Goal: Use online tool/utility: Utilize a website feature to perform a specific function

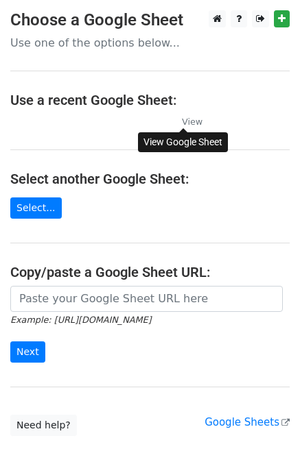
click at [189, 121] on small "View" at bounding box center [192, 122] width 21 height 10
click at [32, 209] on link "Select..." at bounding box center [35, 207] width 51 height 21
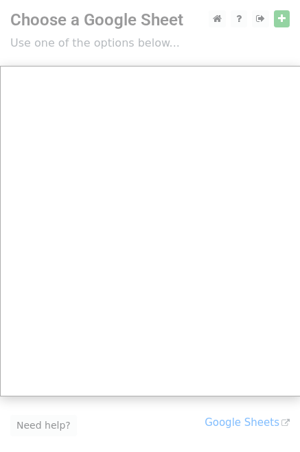
click at [215, 20] on div at bounding box center [150, 273] width 300 height 546
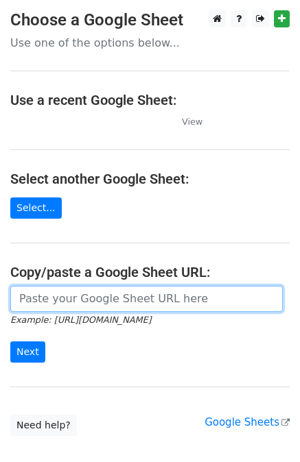
click at [25, 298] on input "url" at bounding box center [146, 299] width 272 height 26
paste input "https://docs.google.com/spreadsheets/d/1qR51Gbm1tCDgG2PKaXh2xxCJCPQ8TX1-zEaMA46…"
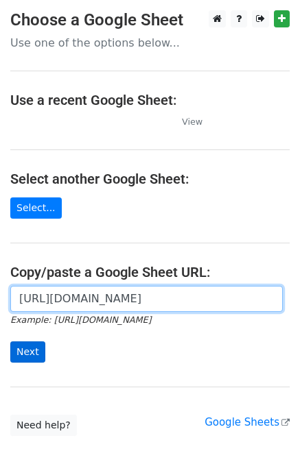
type input "https://docs.google.com/spreadsheets/d/1qR51Gbm1tCDgG2PKaXh2xxCJCPQ8TX1-zEaMA46…"
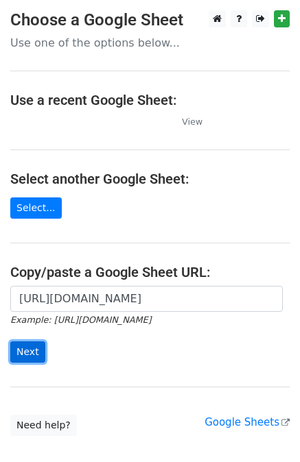
click at [24, 354] on input "Next" at bounding box center [27, 351] width 35 height 21
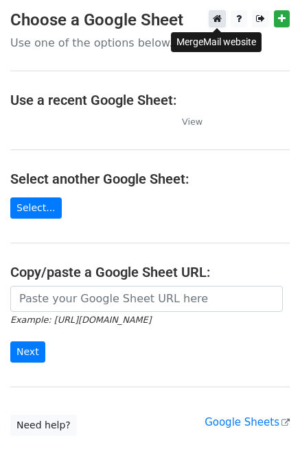
click at [215, 20] on icon at bounding box center [217, 19] width 9 height 10
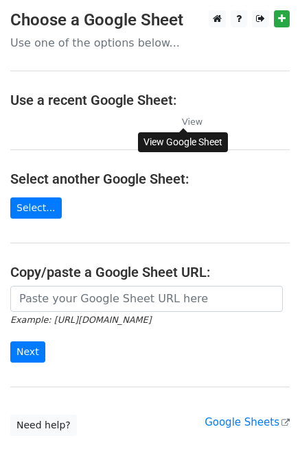
click at [193, 120] on small "View" at bounding box center [192, 122] width 21 height 10
click at [34, 210] on link "Select..." at bounding box center [35, 207] width 51 height 21
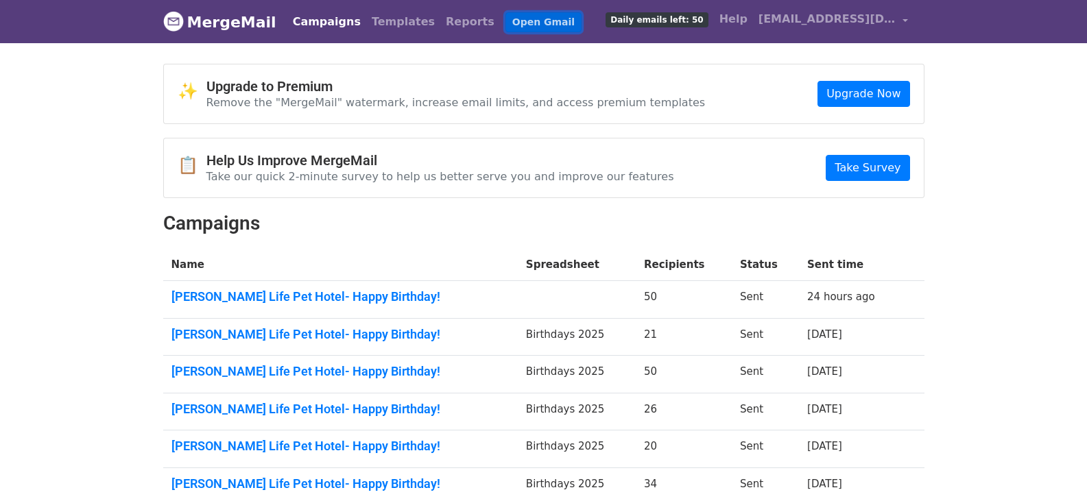
click at [505, 20] on link "Open Gmail" at bounding box center [543, 22] width 76 height 20
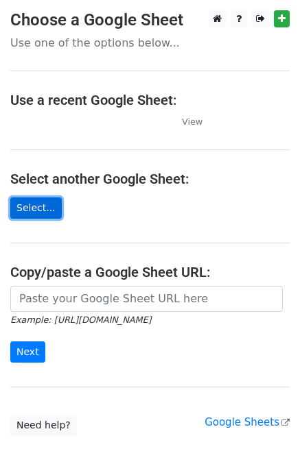
click at [34, 205] on link "Select..." at bounding box center [35, 207] width 51 height 21
click at [154, 101] on h4 "Use a recent Google Sheet:" at bounding box center [149, 100] width 279 height 16
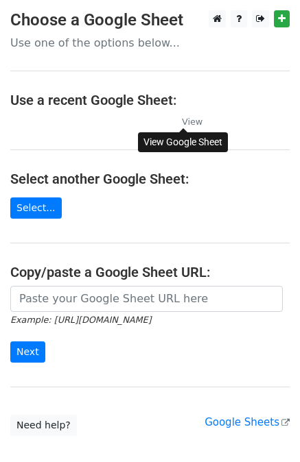
click at [187, 121] on small "View" at bounding box center [192, 122] width 21 height 10
click at [38, 210] on link "Select..." at bounding box center [35, 207] width 51 height 21
